Goal: Task Accomplishment & Management: Manage account settings

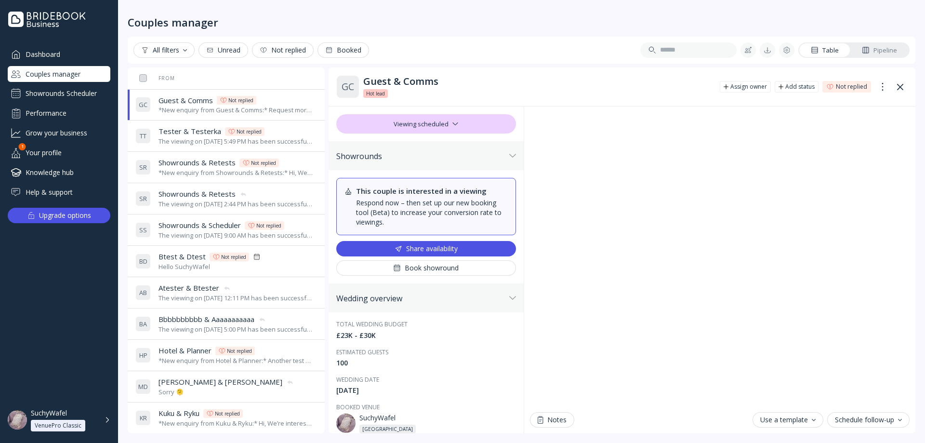
click at [193, 137] on div "The viewing on [DATE] 5:49 PM has been successfully cancelled by SuchyWafel." at bounding box center [236, 141] width 155 height 9
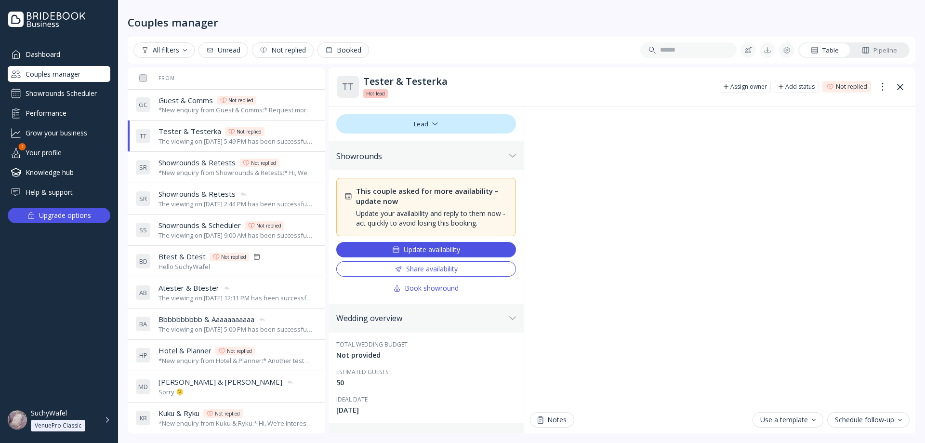
click at [194, 106] on div "*New enquiry from Guest & Comms:* Request more availability test message. *They…" at bounding box center [236, 110] width 155 height 9
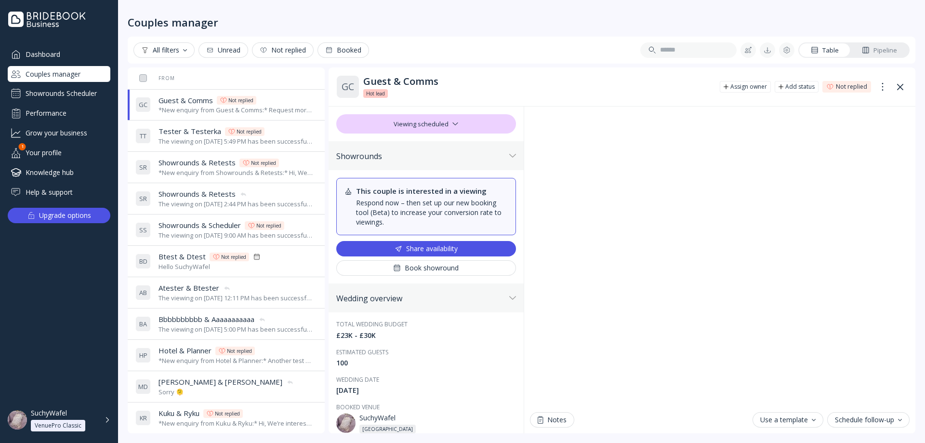
click at [293, 135] on div "Tester & Testerka Tester & [PERSON_NAME] Not replied" at bounding box center [236, 131] width 155 height 10
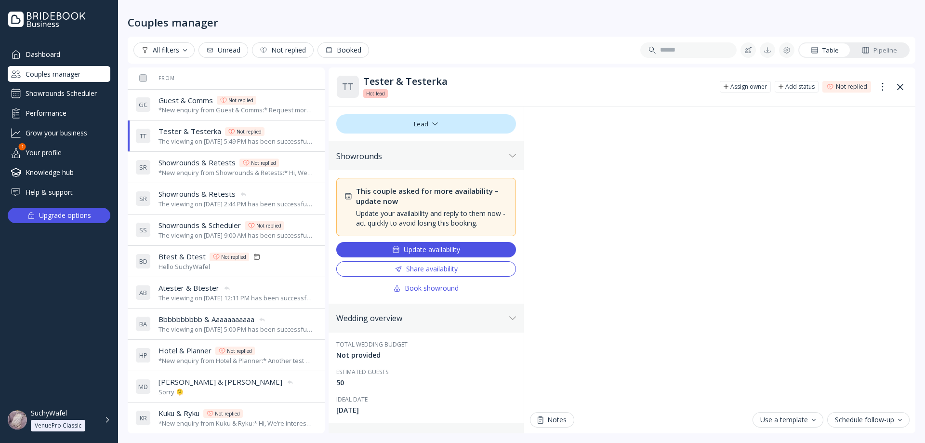
click at [274, 109] on div "*New enquiry from Guest & Comms:* Request more availability test message. *They…" at bounding box center [236, 110] width 155 height 9
